Goal: Information Seeking & Learning: Learn about a topic

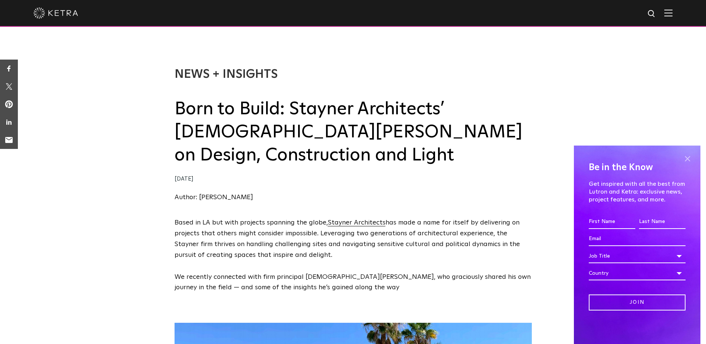
click at [689, 158] on span at bounding box center [687, 158] width 11 height 11
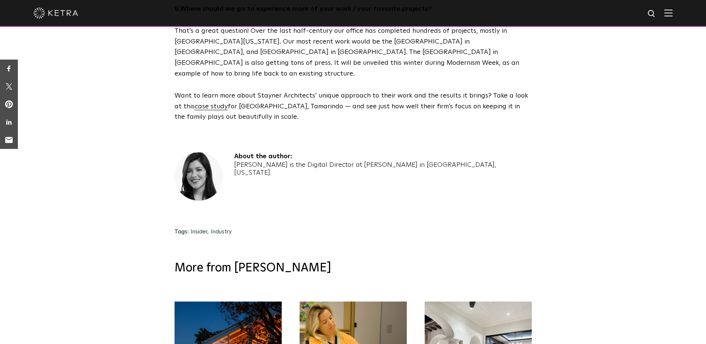
scroll to position [1973, 0]
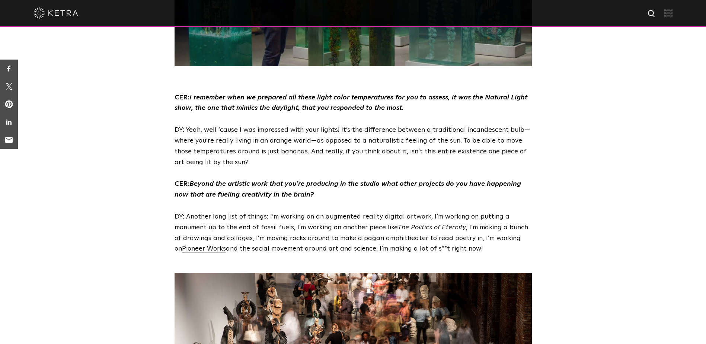
scroll to position [2010, 0]
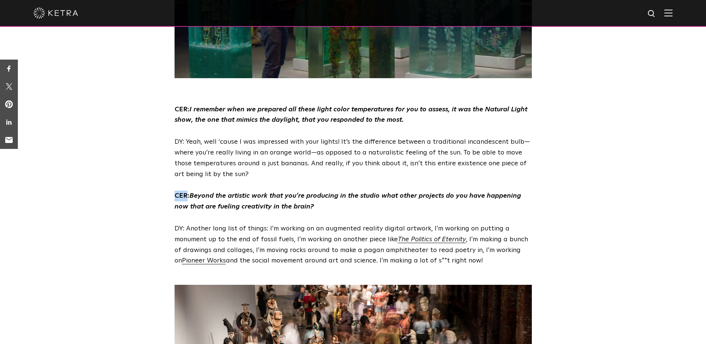
drag, startPoint x: 175, startPoint y: 175, endPoint x: 186, endPoint y: 173, distance: 12.1
click at [186, 192] on span "CER:" at bounding box center [182, 195] width 15 height 7
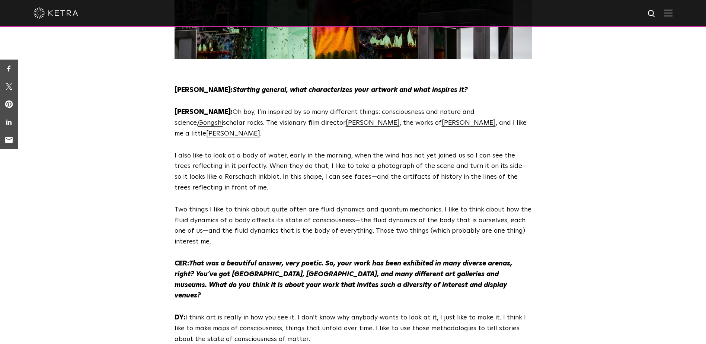
scroll to position [447, 0]
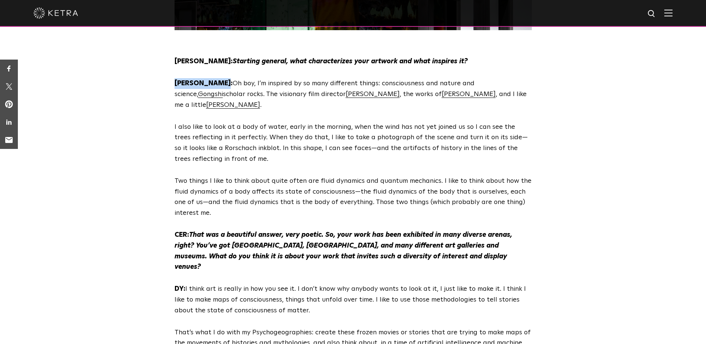
drag, startPoint x: 175, startPoint y: 74, endPoint x: 214, endPoint y: 73, distance: 39.5
click at [214, 80] on span "Dustin Yellin:" at bounding box center [204, 83] width 58 height 7
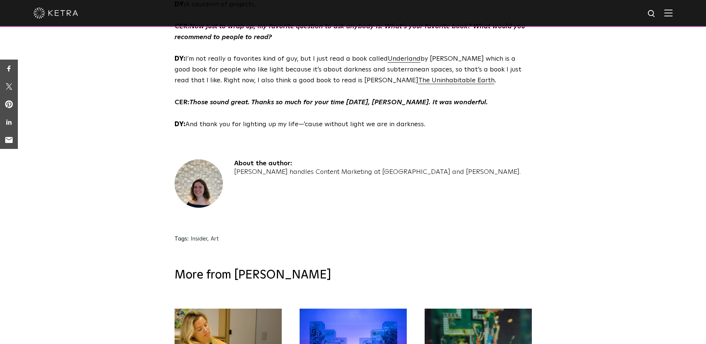
scroll to position [2494, 0]
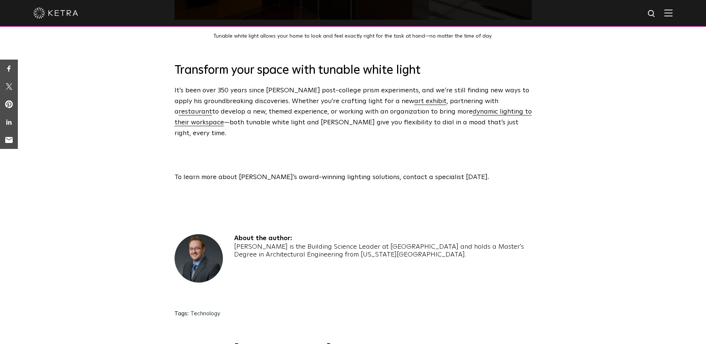
scroll to position [2531, 0]
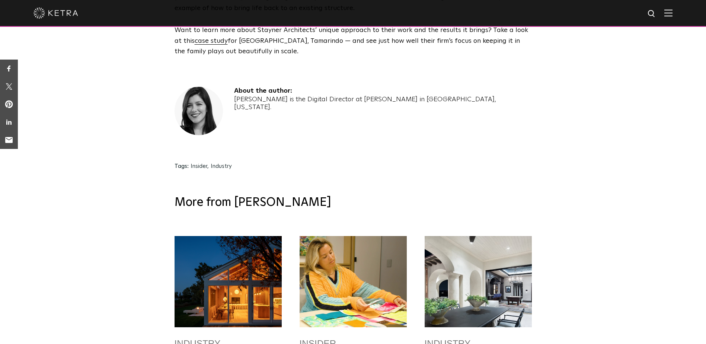
scroll to position [1973, 0]
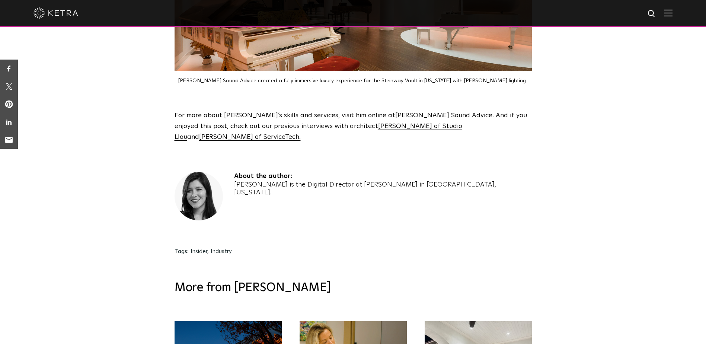
scroll to position [1414, 0]
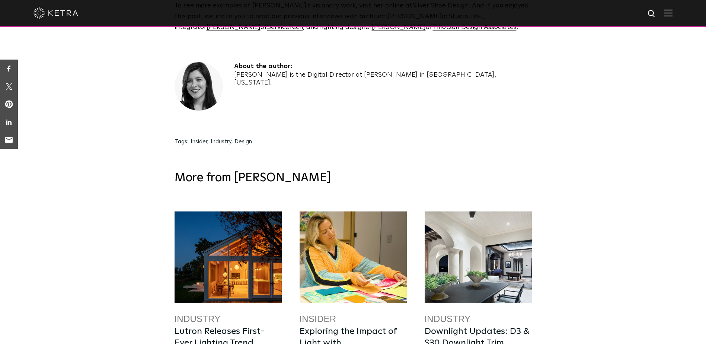
scroll to position [1898, 0]
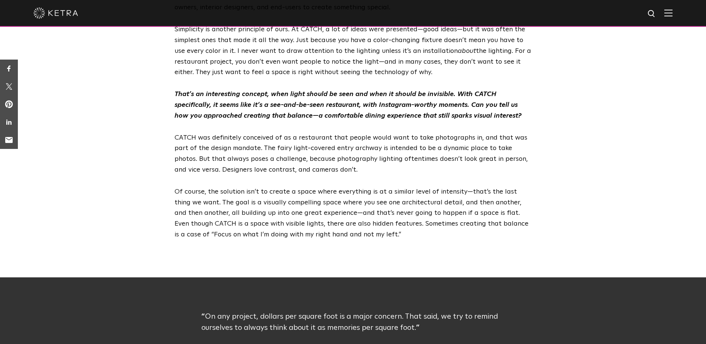
scroll to position [744, 0]
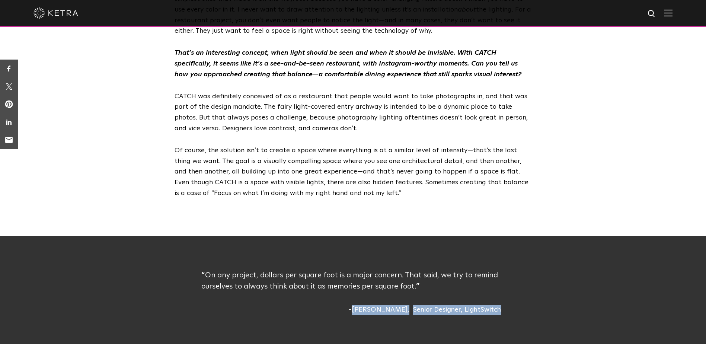
drag, startPoint x: 364, startPoint y: 278, endPoint x: 503, endPoint y: 281, distance: 138.5
click at [503, 281] on div "On any project, dollars per square foot is a major concern. That said, we try t…" at bounding box center [353, 292] width 1412 height 112
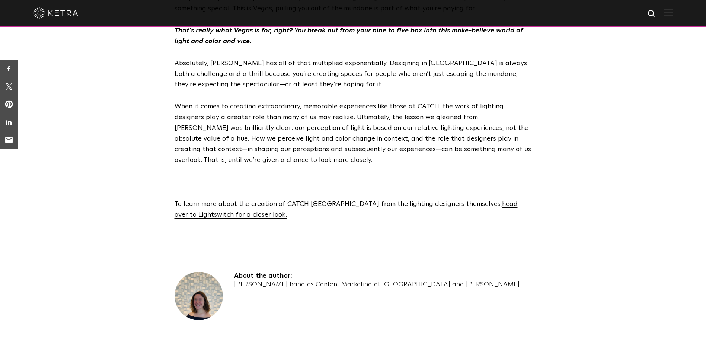
scroll to position [2196, 0]
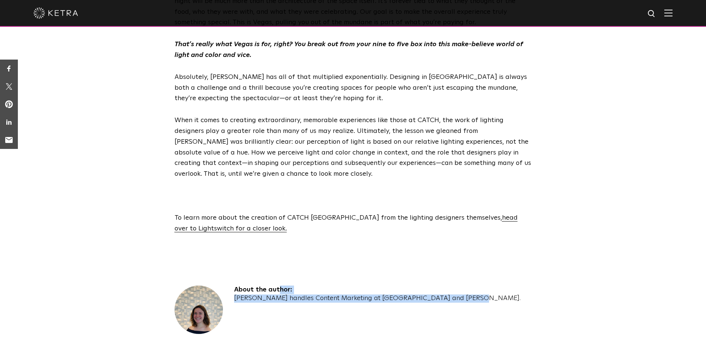
drag, startPoint x: 235, startPoint y: 256, endPoint x: 437, endPoint y: 278, distance: 202.6
click at [437, 285] on div "About the author: [PERSON_NAME] handles Content Marketing at [GEOGRAPHIC_DATA] …" at bounding box center [353, 318] width 357 height 66
